Goal: Information Seeking & Learning: Learn about a topic

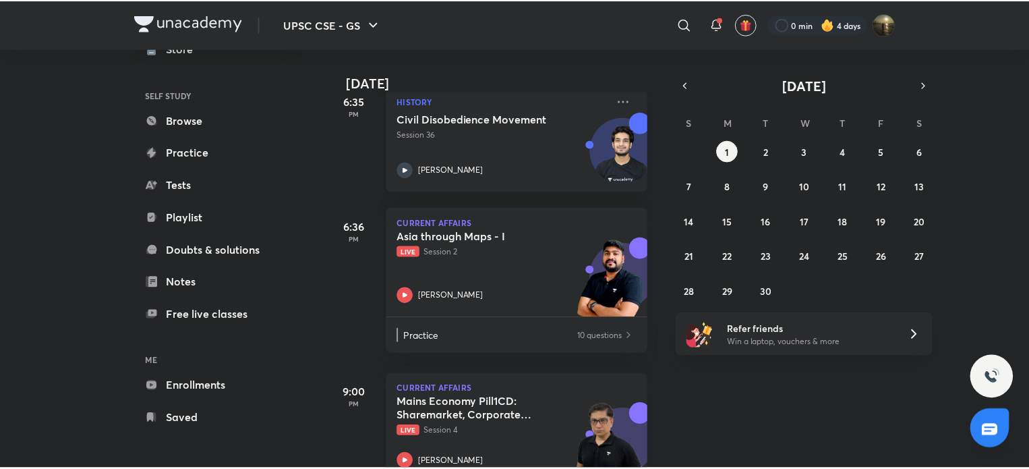
scroll to position [372, 0]
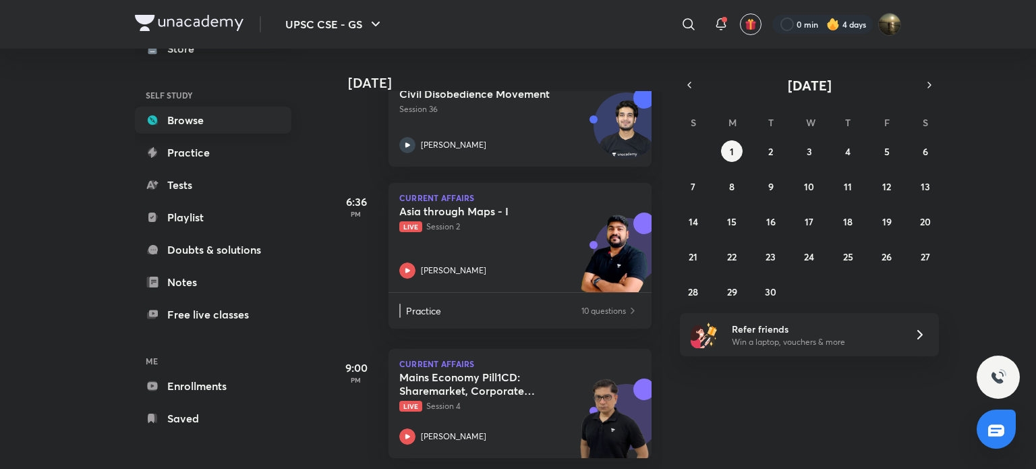
click at [197, 119] on link "Browse" at bounding box center [213, 120] width 156 height 27
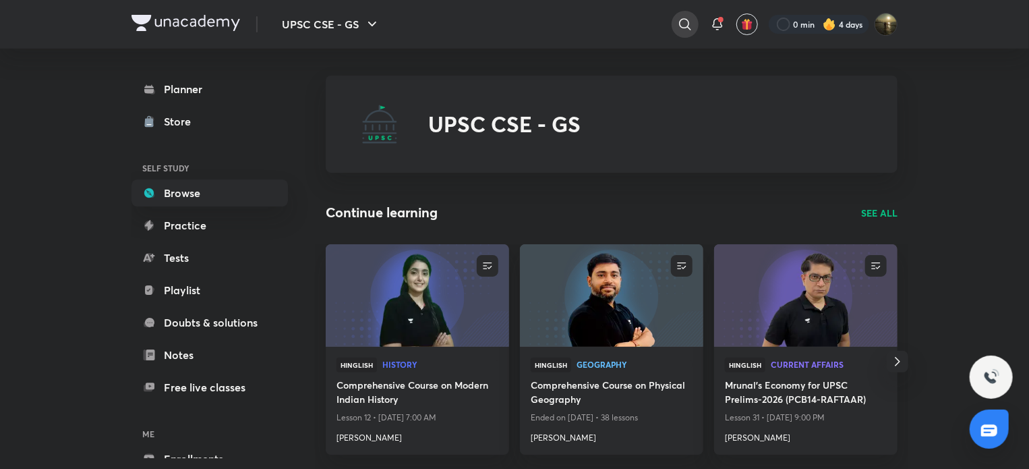
click at [677, 26] on icon at bounding box center [685, 24] width 16 height 16
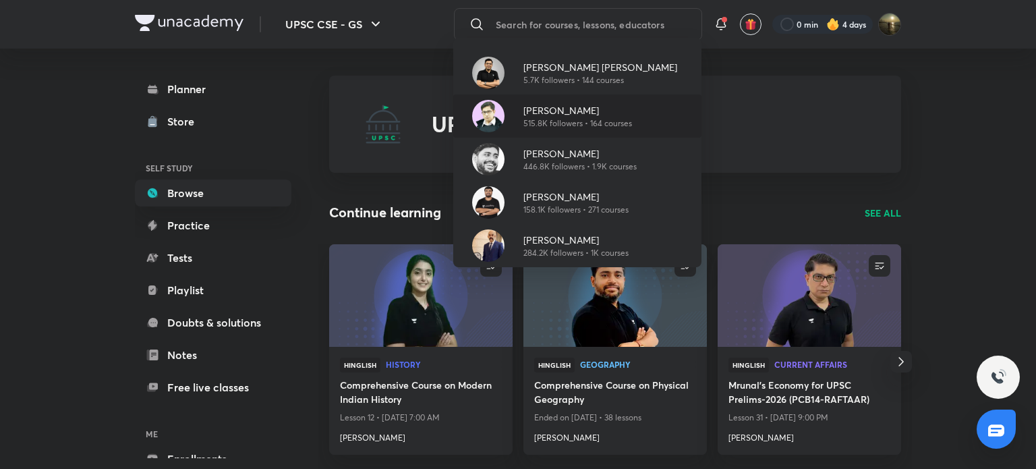
click at [613, 110] on p "[PERSON_NAME]" at bounding box center [577, 110] width 109 height 14
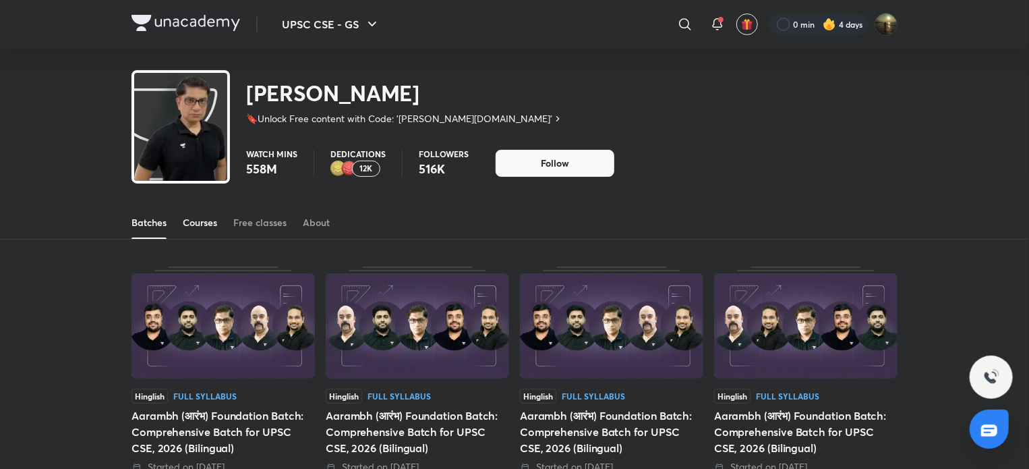
click at [205, 214] on link "Courses" at bounding box center [200, 222] width 34 height 32
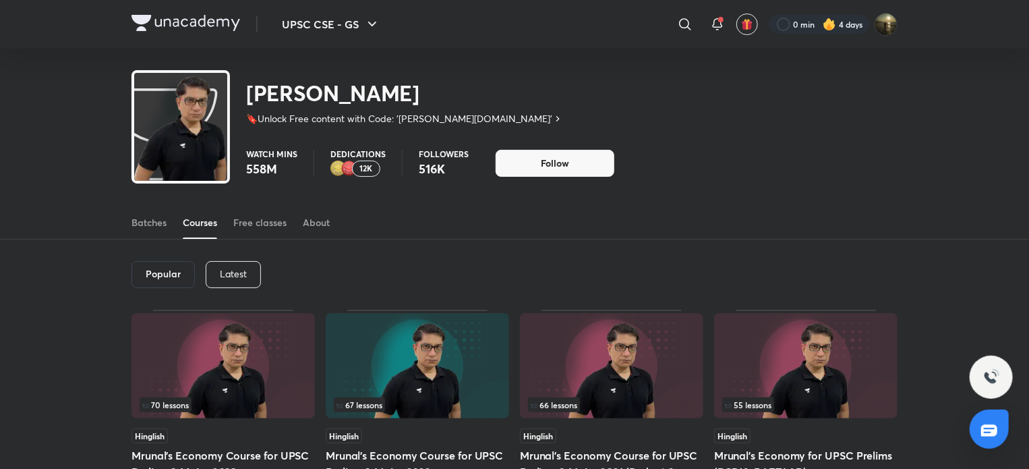
click at [233, 279] on p "Latest" at bounding box center [233, 273] width 27 height 11
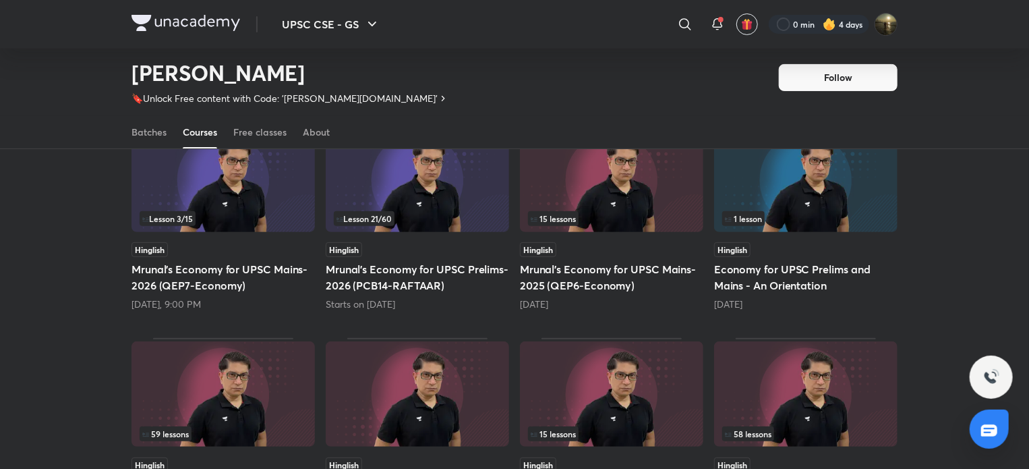
scroll to position [125, 0]
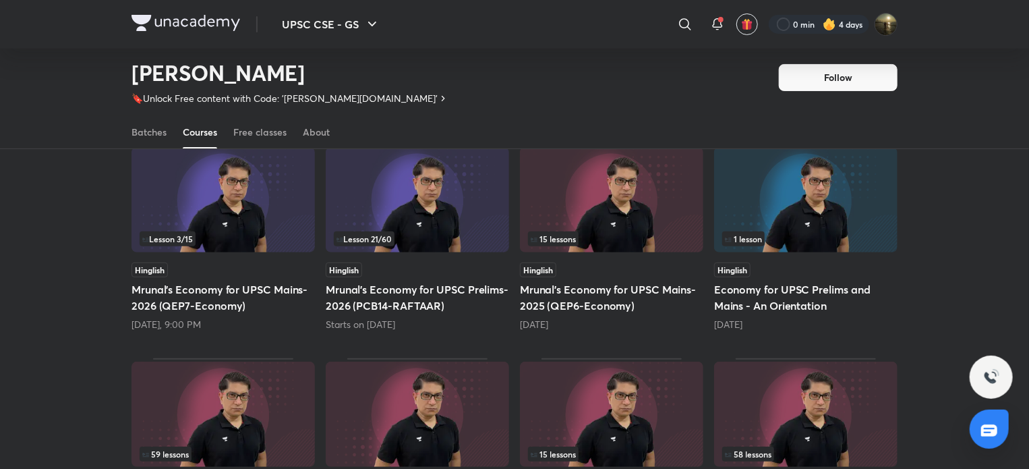
click at [250, 229] on img at bounding box center [223, 199] width 183 height 105
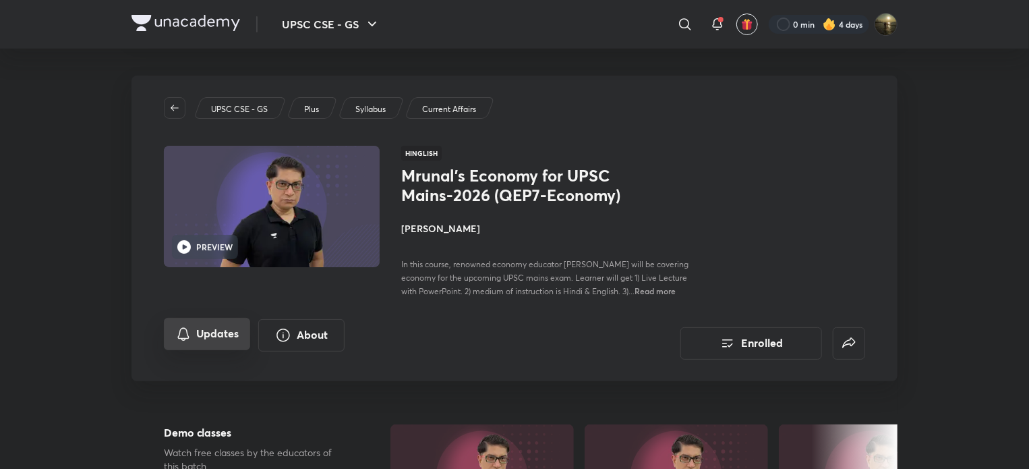
click at [229, 328] on button "Updates" at bounding box center [207, 334] width 86 height 32
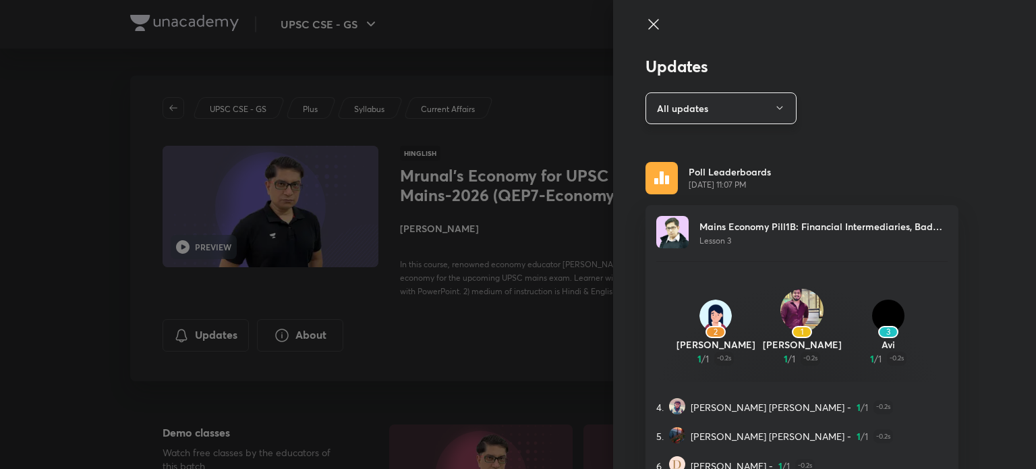
click at [776, 107] on icon "button" at bounding box center [779, 108] width 6 height 3
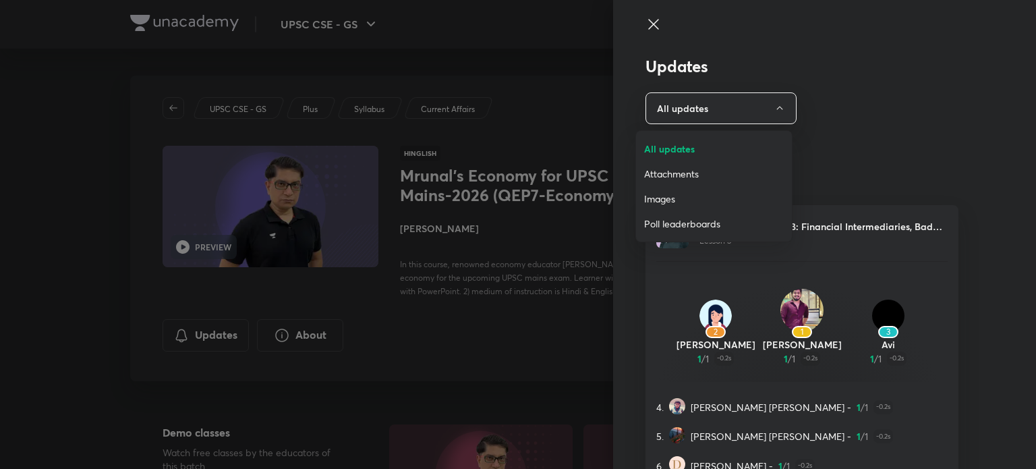
click at [718, 172] on span "Attachments" at bounding box center [714, 174] width 140 height 14
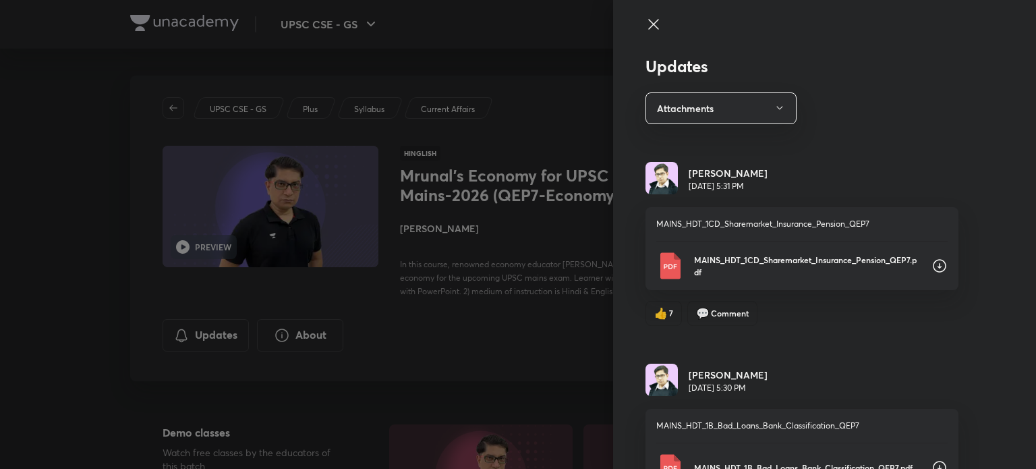
click at [932, 265] on icon at bounding box center [940, 266] width 16 height 16
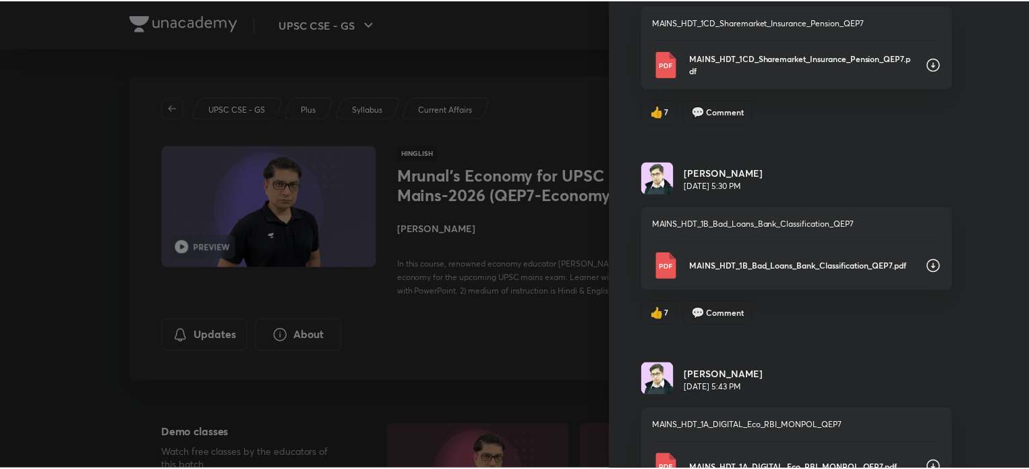
scroll to position [202, 0]
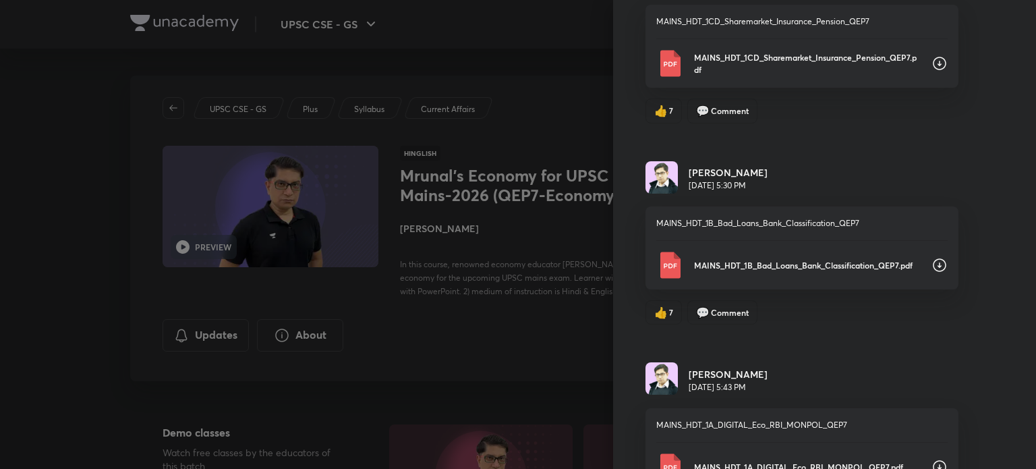
click at [932, 261] on icon at bounding box center [940, 265] width 16 height 16
click at [483, 55] on div at bounding box center [518, 234] width 1036 height 469
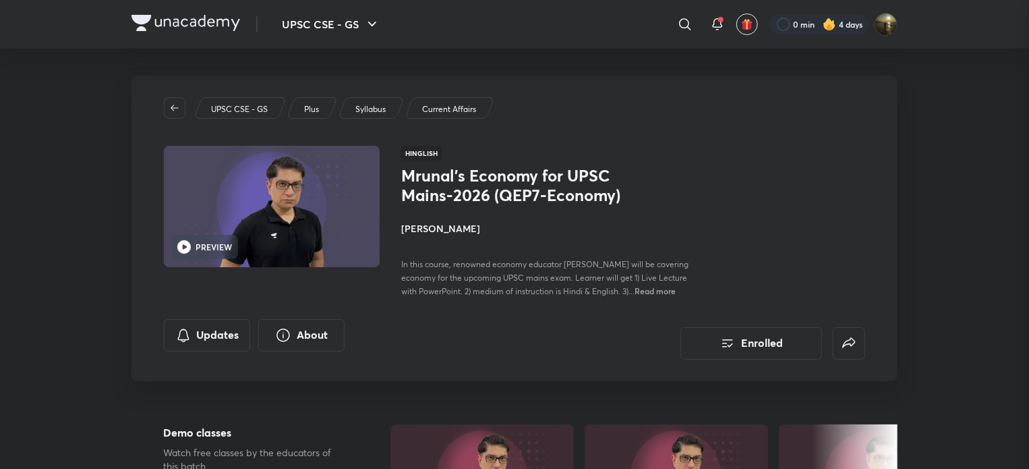
scroll to position [0, 0]
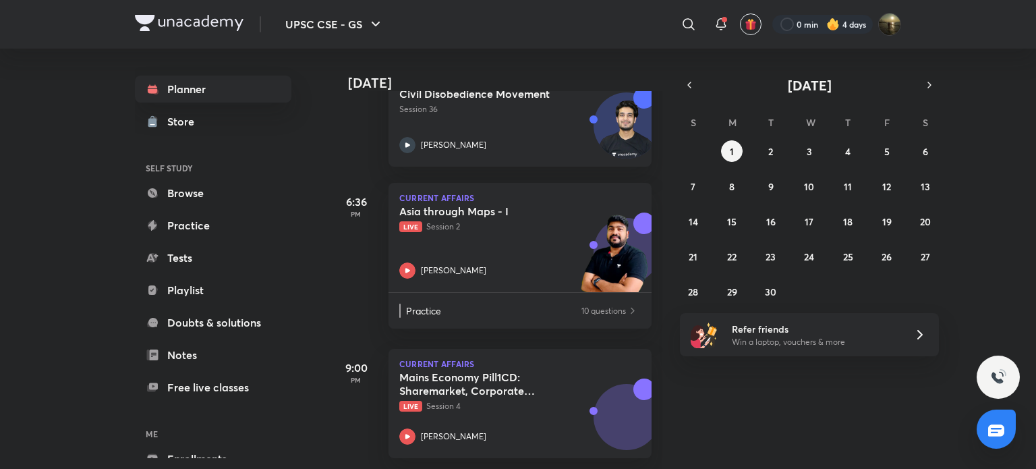
scroll to position [372, 0]
click at [490, 384] on h5 "Mains Economy Pill1CD: Sharemarket, Corporate Governance, Insurance Pension Fin…" at bounding box center [483, 383] width 168 height 27
